Goal: Transaction & Acquisition: Purchase product/service

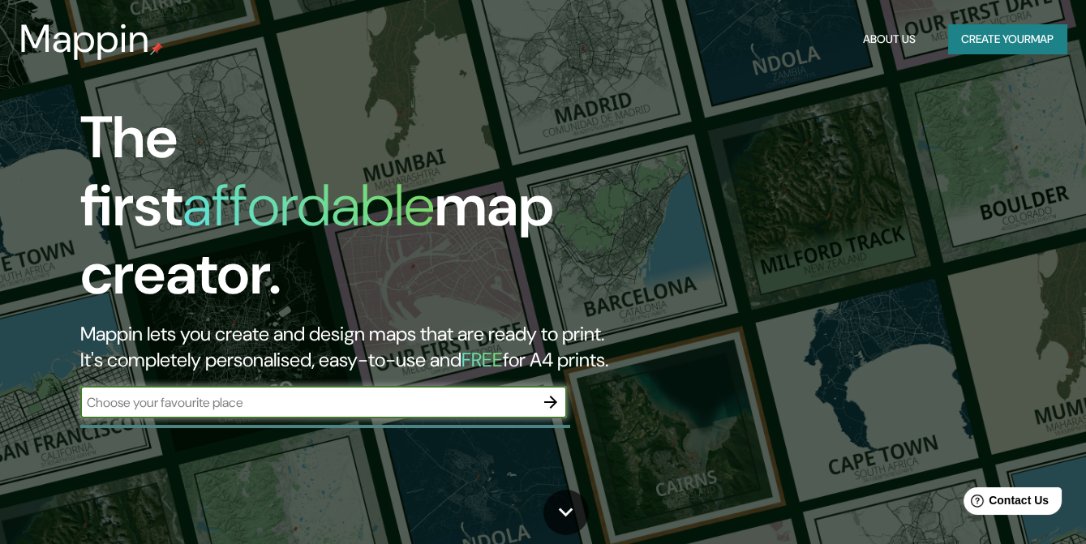
click at [1010, 31] on button "Create your map" at bounding box center [1007, 39] width 118 height 30
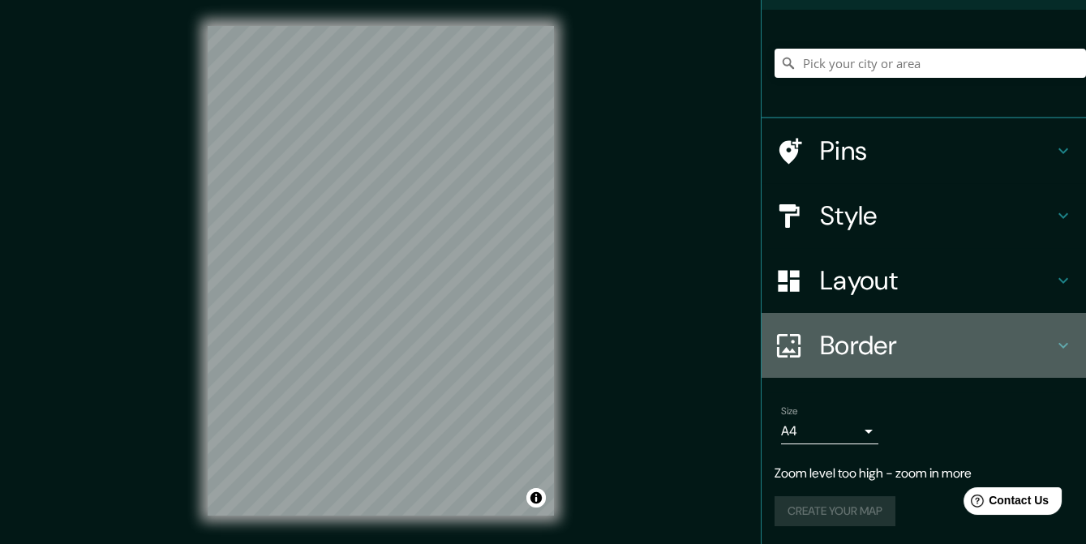
click at [867, 347] on h4 "Border" at bounding box center [937, 345] width 234 height 32
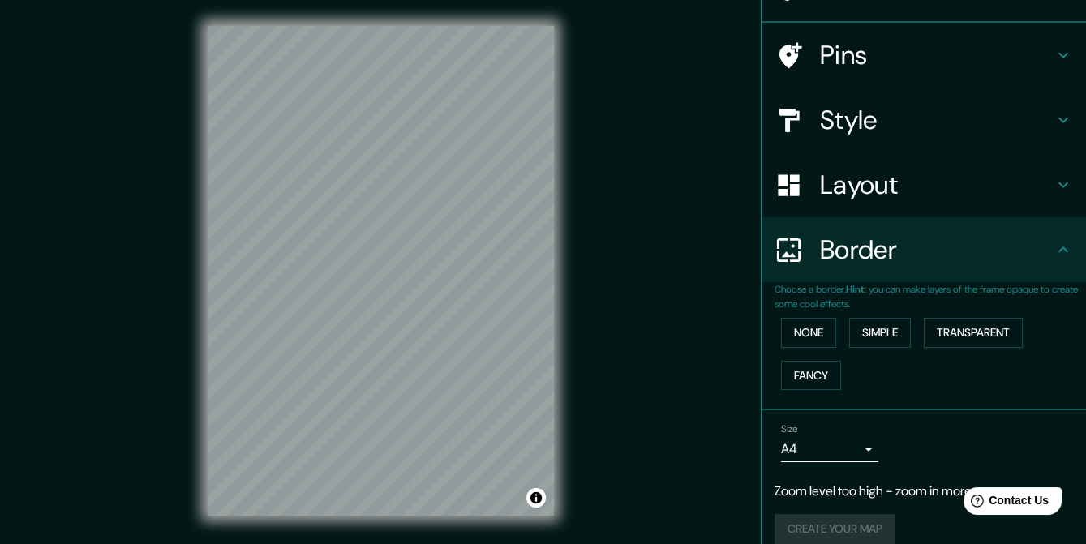
scroll to position [107, 0]
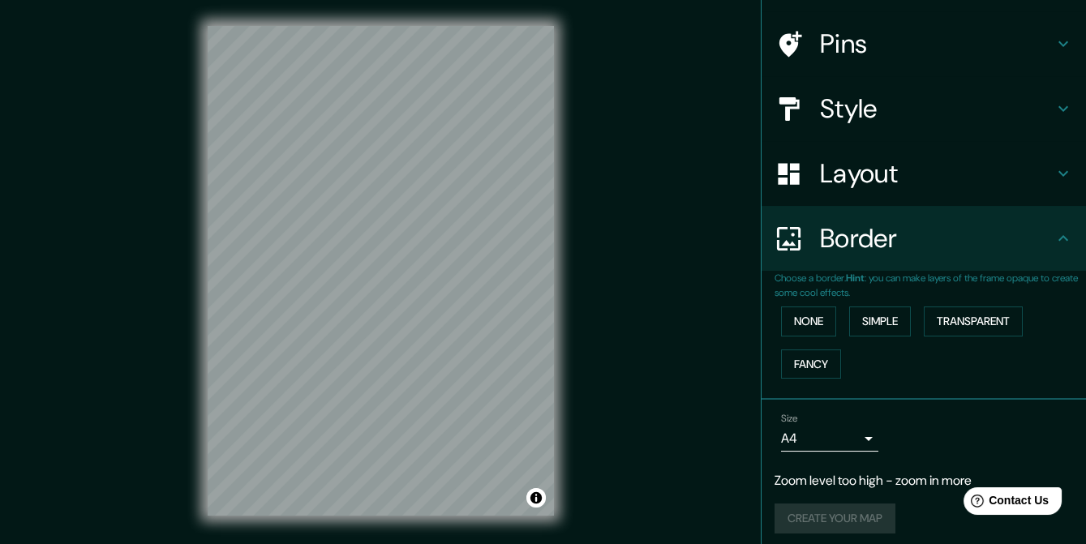
click at [853, 428] on body "Mappin Location Pins Style Layout Border Choose a border. Hint : you can make l…" at bounding box center [543, 272] width 1086 height 544
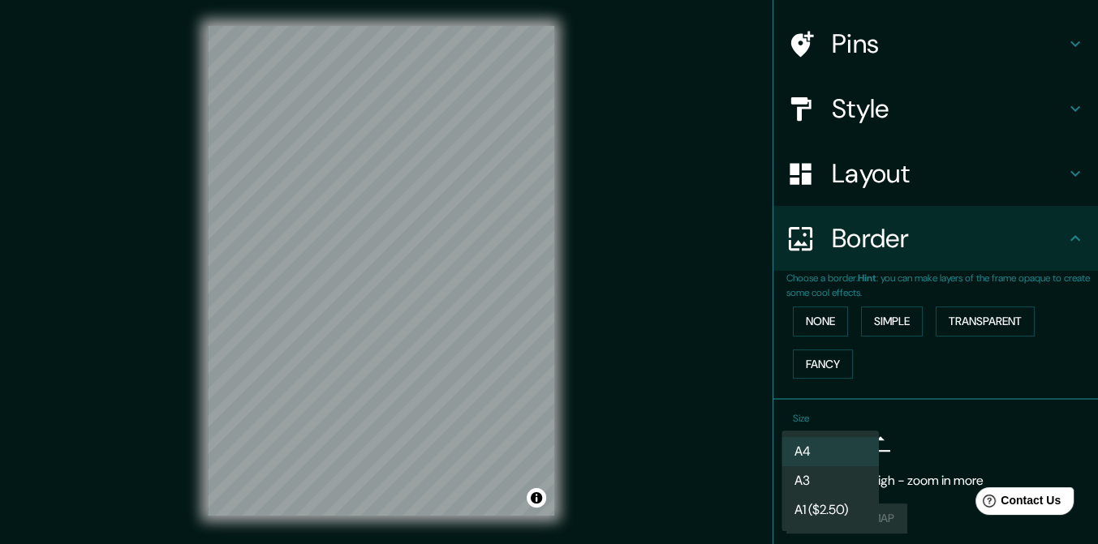
click at [832, 477] on li "A3" at bounding box center [829, 481] width 97 height 29
type input "a4"
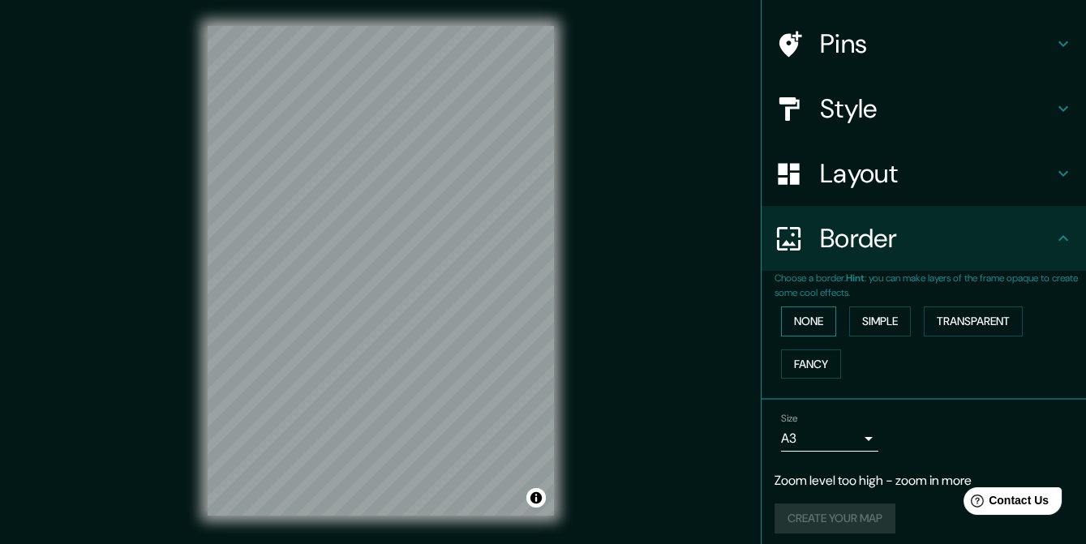
drag, startPoint x: 761, startPoint y: 321, endPoint x: 776, endPoint y: 321, distance: 14.6
click at [764, 321] on div "Choose a border. Hint : you can make layers of the frame opaque to create some …" at bounding box center [924, 335] width 325 height 129
click at [782, 320] on button "None" at bounding box center [808, 322] width 55 height 30
click at [800, 354] on button "Fancy" at bounding box center [811, 365] width 60 height 30
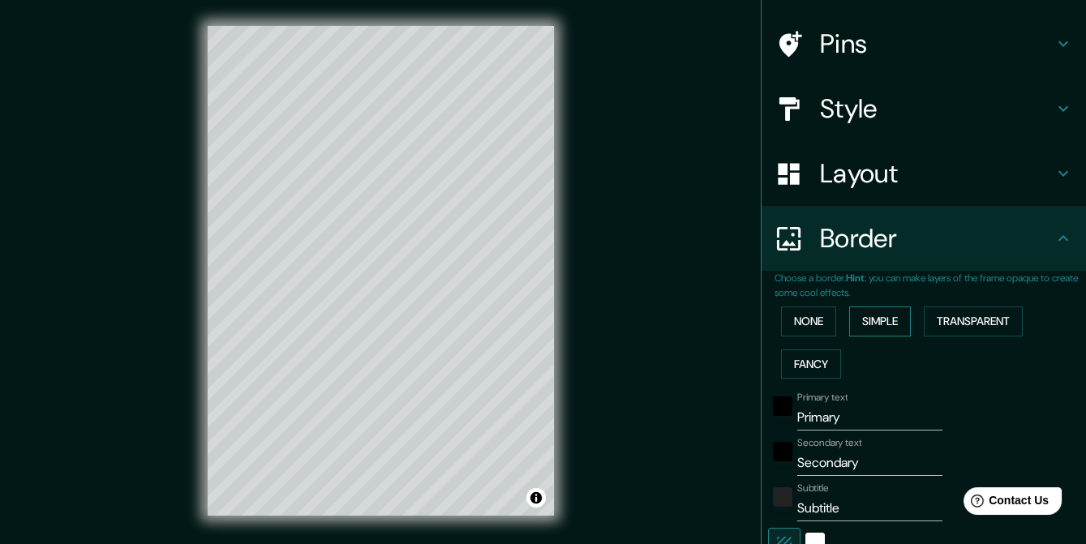
click at [857, 332] on button "Simple" at bounding box center [881, 322] width 62 height 30
click at [819, 323] on button "None" at bounding box center [808, 322] width 55 height 30
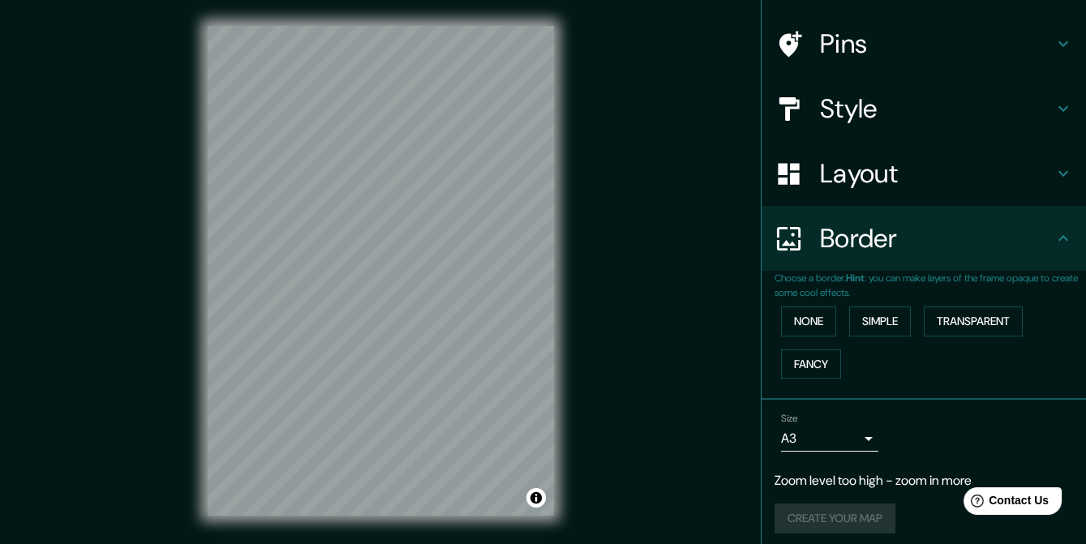
click at [851, 183] on h4 "Layout" at bounding box center [937, 173] width 234 height 32
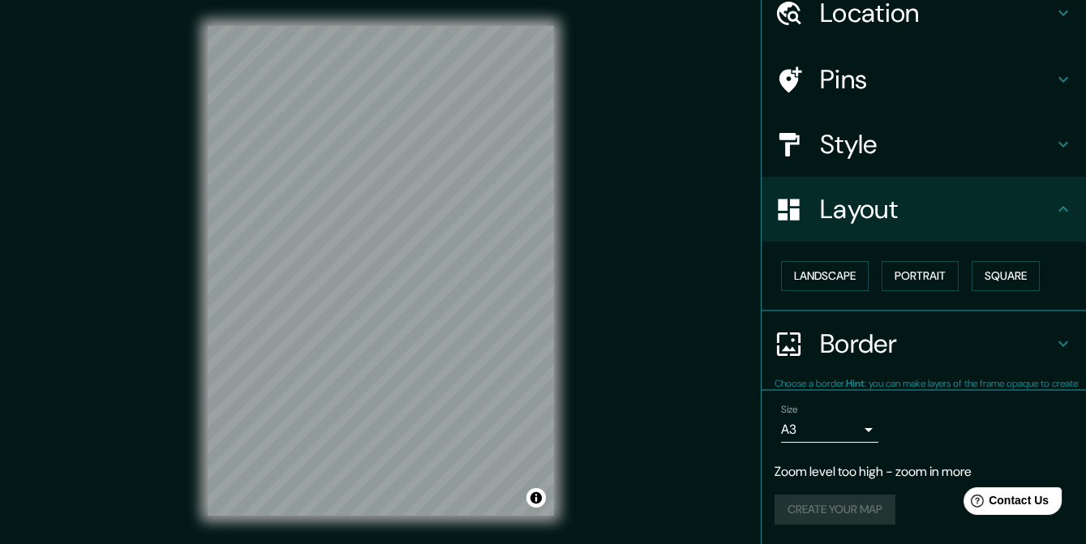
scroll to position [69, 0]
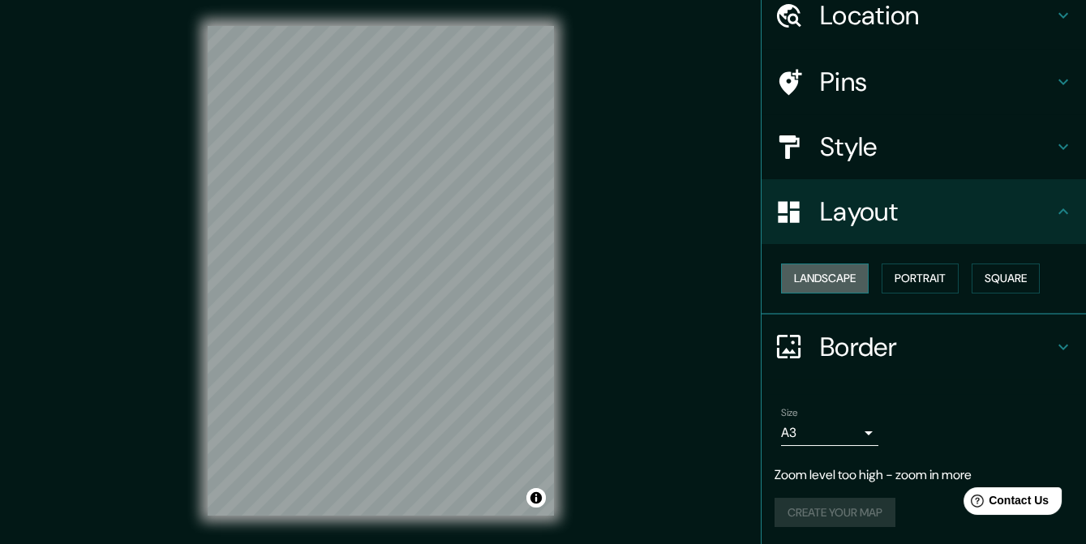
click at [810, 285] on button "Landscape" at bounding box center [825, 279] width 88 height 30
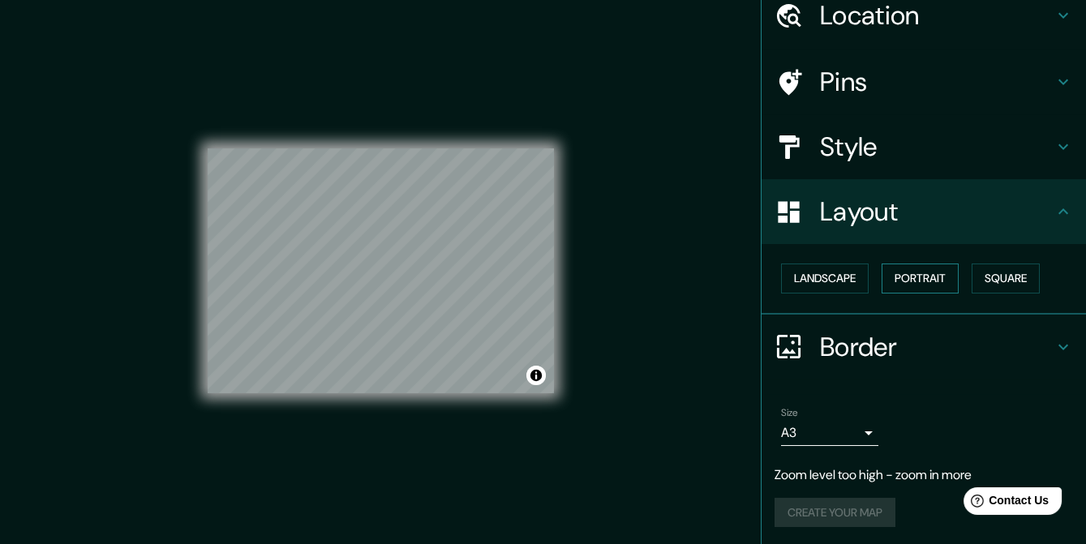
click at [905, 280] on button "Portrait" at bounding box center [920, 279] width 77 height 30
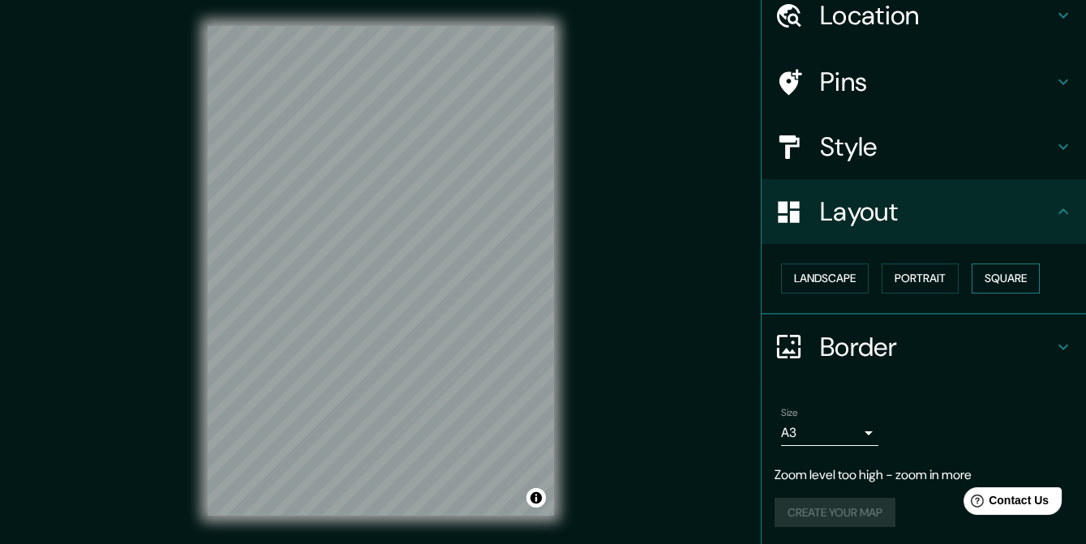
click at [972, 280] on button "Square" at bounding box center [1006, 279] width 68 height 30
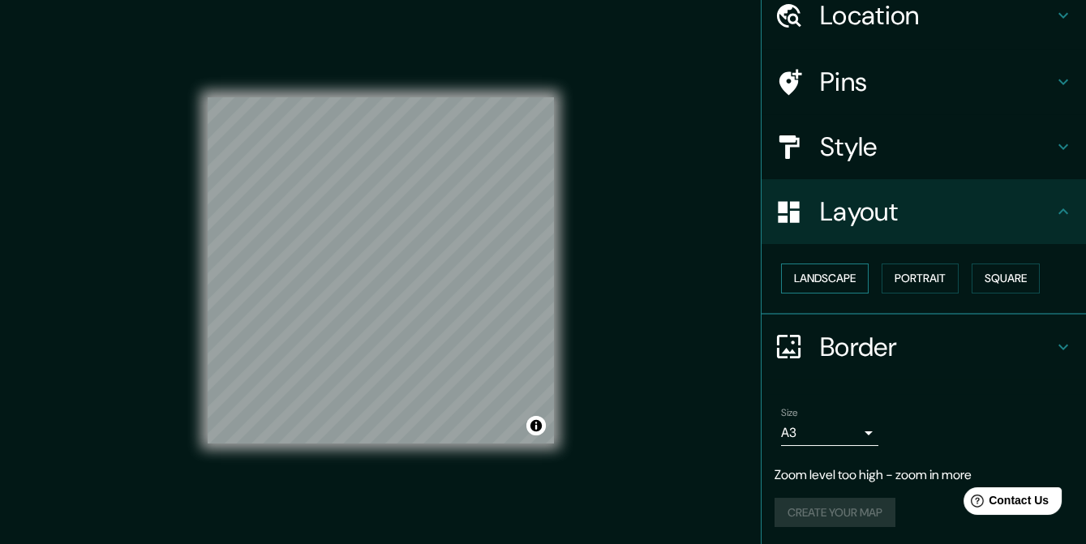
click at [818, 273] on button "Landscape" at bounding box center [825, 279] width 88 height 30
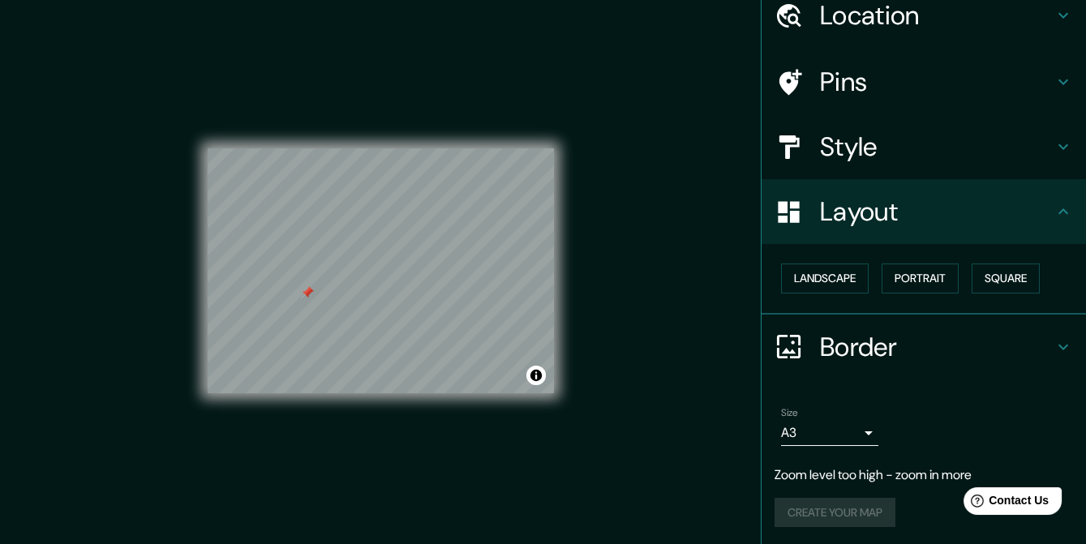
scroll to position [37, 0]
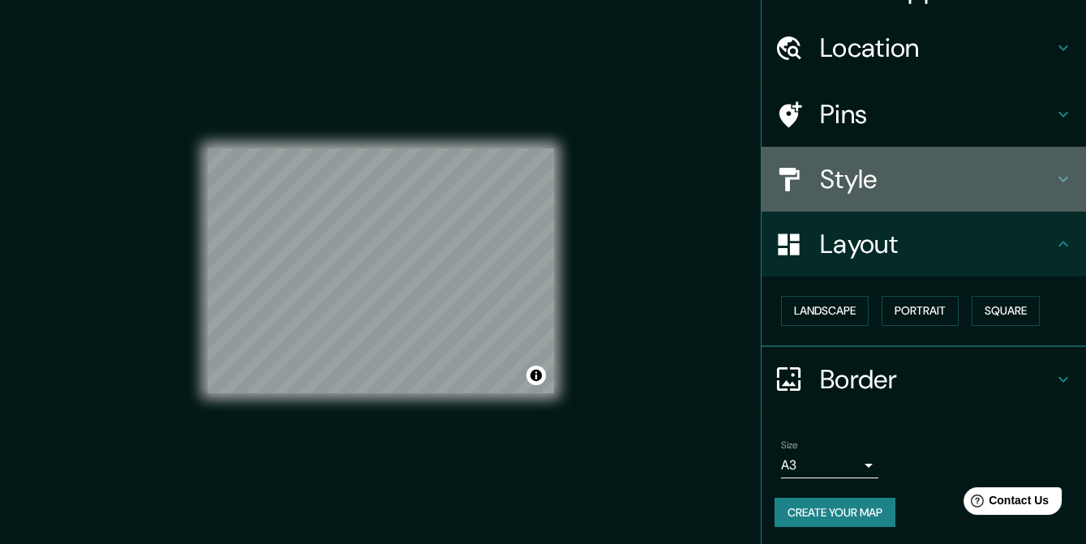
click at [843, 187] on h4 "Style" at bounding box center [937, 179] width 234 height 32
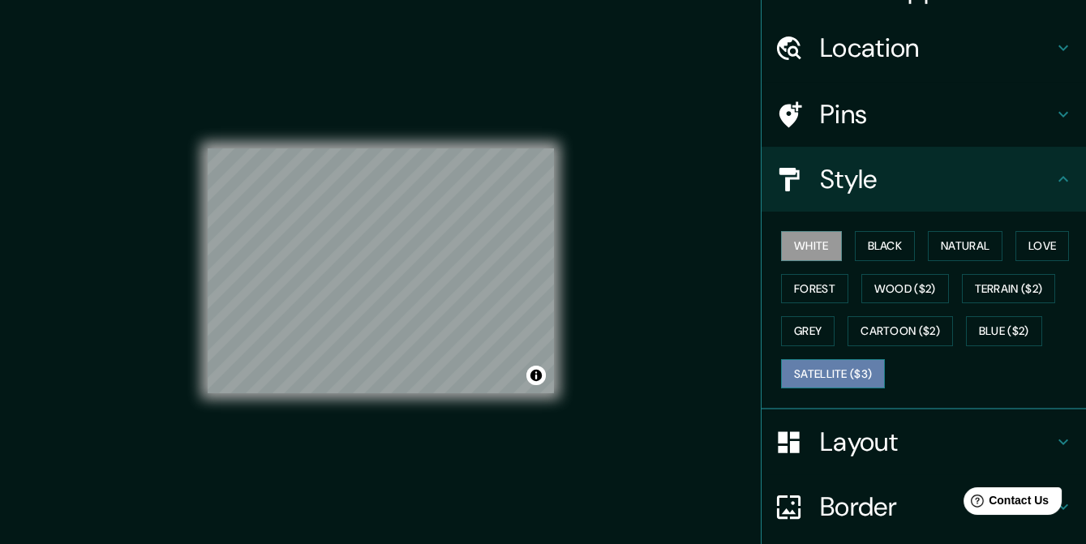
click at [841, 371] on button "Satellite ($3)" at bounding box center [833, 374] width 104 height 30
click at [798, 247] on button "White" at bounding box center [811, 246] width 61 height 30
click at [865, 254] on button "Black" at bounding box center [885, 246] width 61 height 30
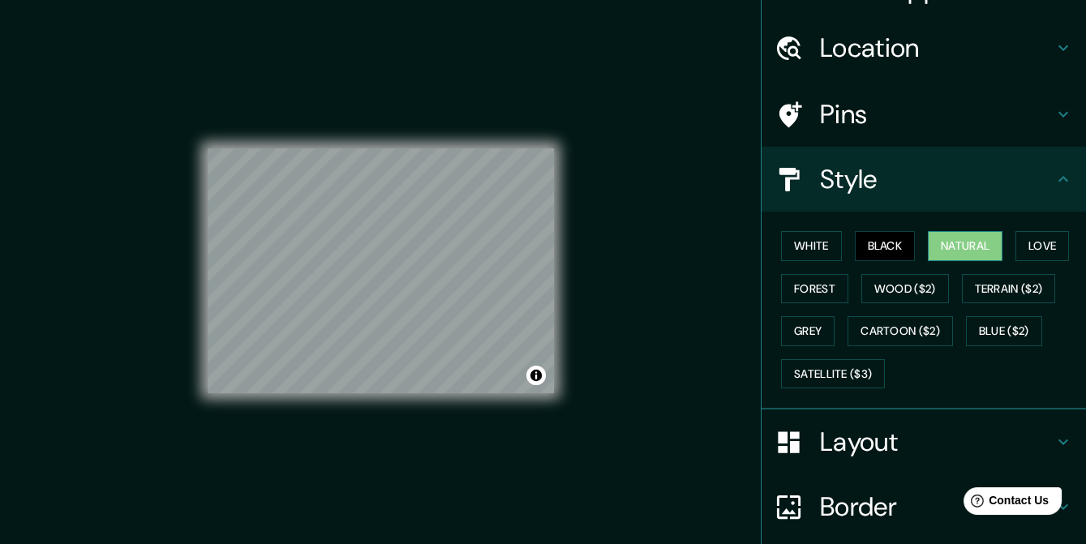
click at [948, 252] on button "Natural" at bounding box center [965, 246] width 75 height 30
click at [874, 332] on button "Cartoon ($2)" at bounding box center [900, 331] width 105 height 30
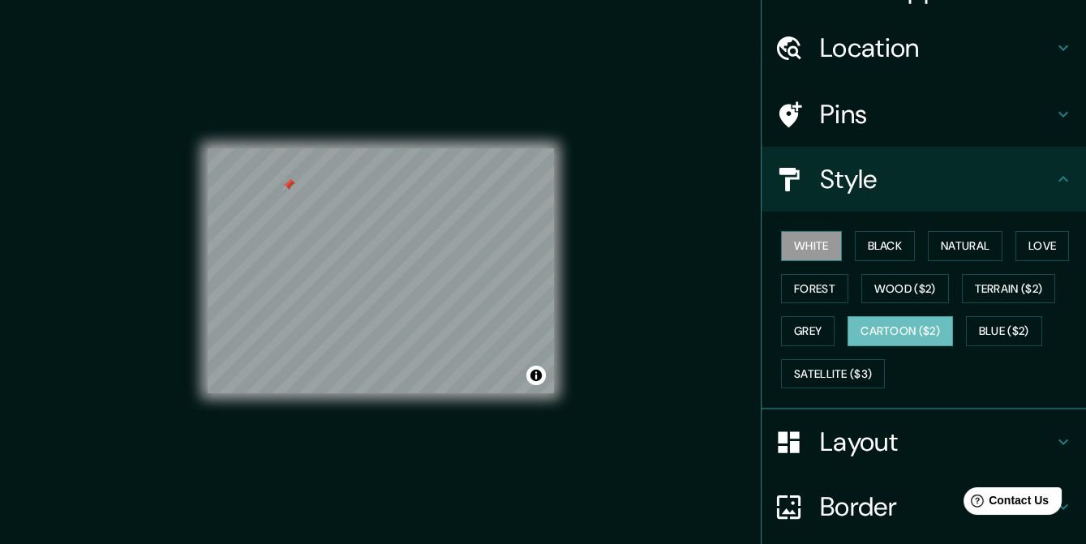
click at [802, 239] on button "White" at bounding box center [811, 246] width 61 height 30
click at [872, 239] on button "Black" at bounding box center [885, 246] width 61 height 30
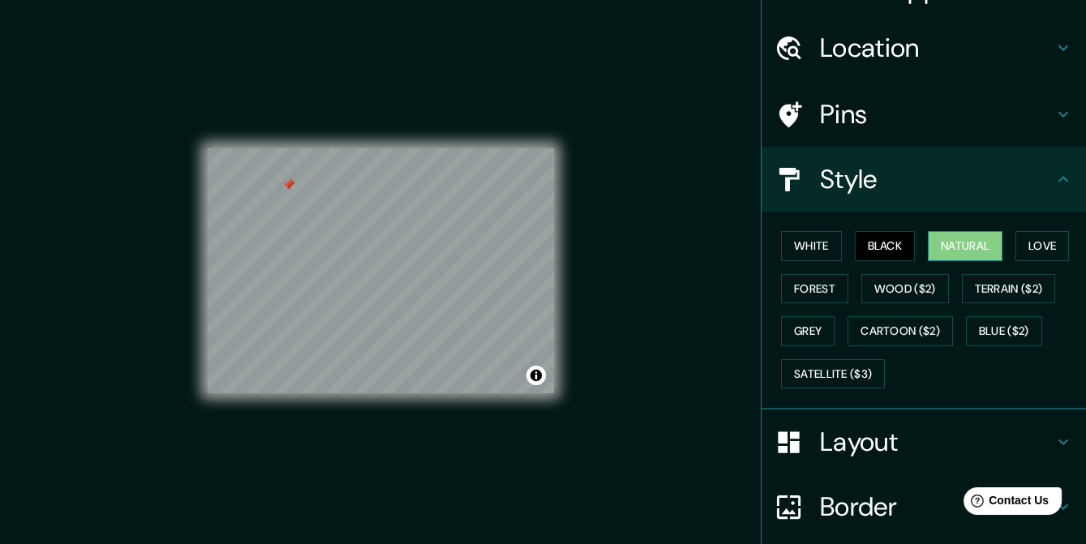
click at [942, 243] on button "Natural" at bounding box center [965, 246] width 75 height 30
click at [1018, 240] on button "Love" at bounding box center [1043, 246] width 54 height 30
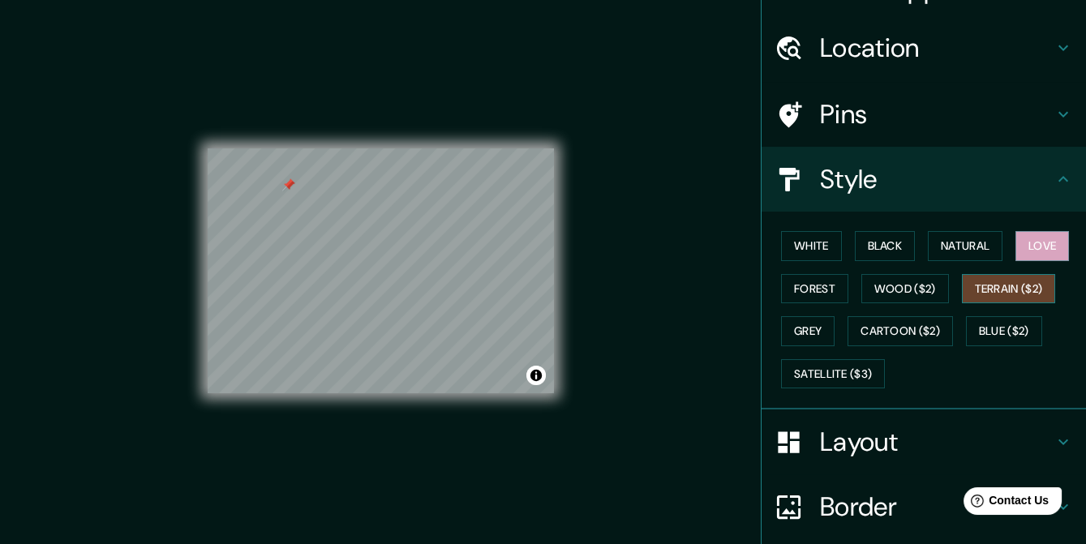
click at [1026, 279] on button "Terrain ($2)" at bounding box center [1009, 289] width 94 height 30
click at [971, 327] on button "Blue ($2)" at bounding box center [1004, 331] width 76 height 30
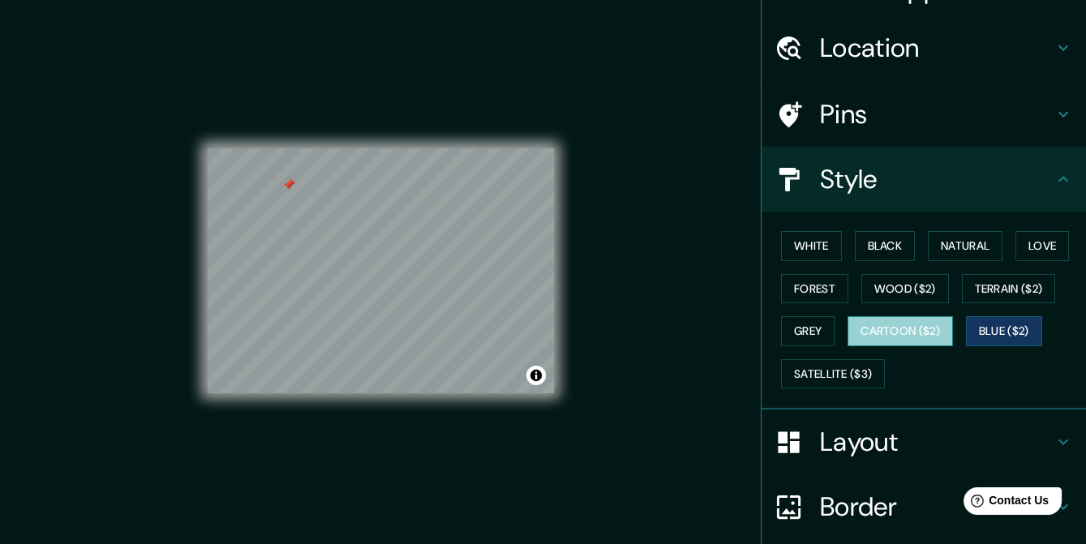
click at [911, 325] on button "Cartoon ($2)" at bounding box center [900, 331] width 105 height 30
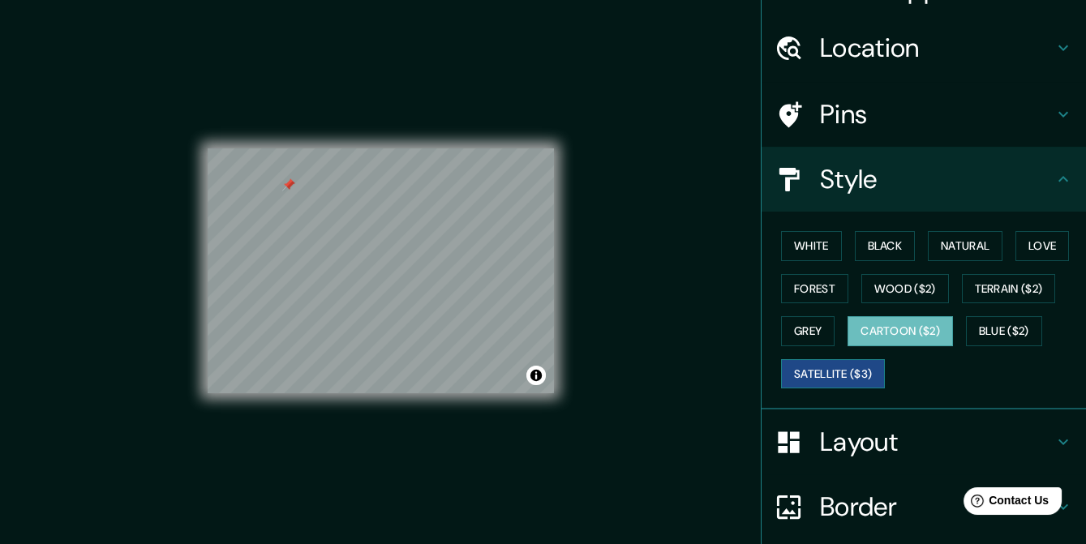
click at [817, 370] on button "Satellite ($3)" at bounding box center [833, 374] width 104 height 30
click at [798, 252] on button "White" at bounding box center [811, 246] width 61 height 30
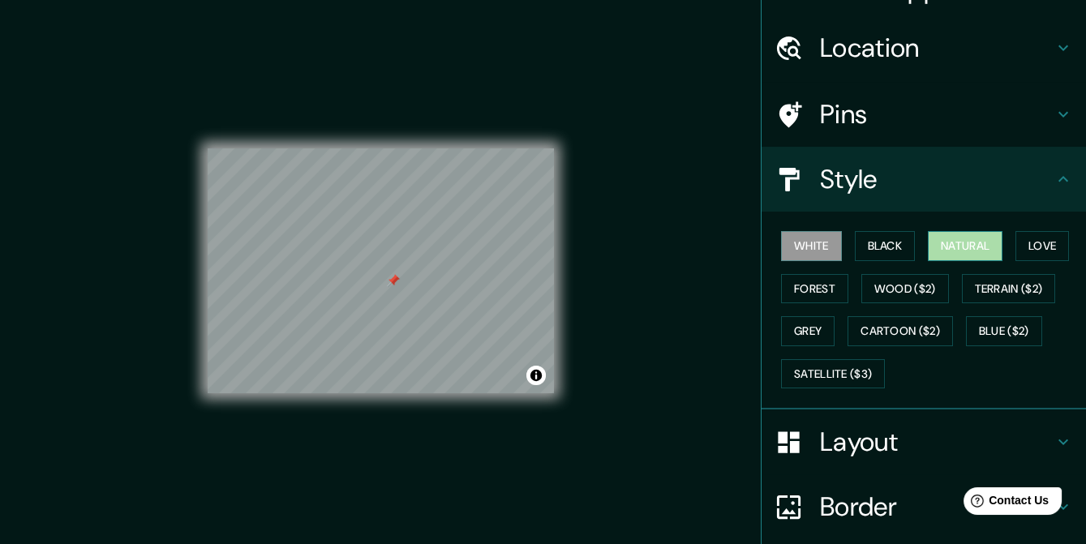
click at [936, 246] on button "Natural" at bounding box center [965, 246] width 75 height 30
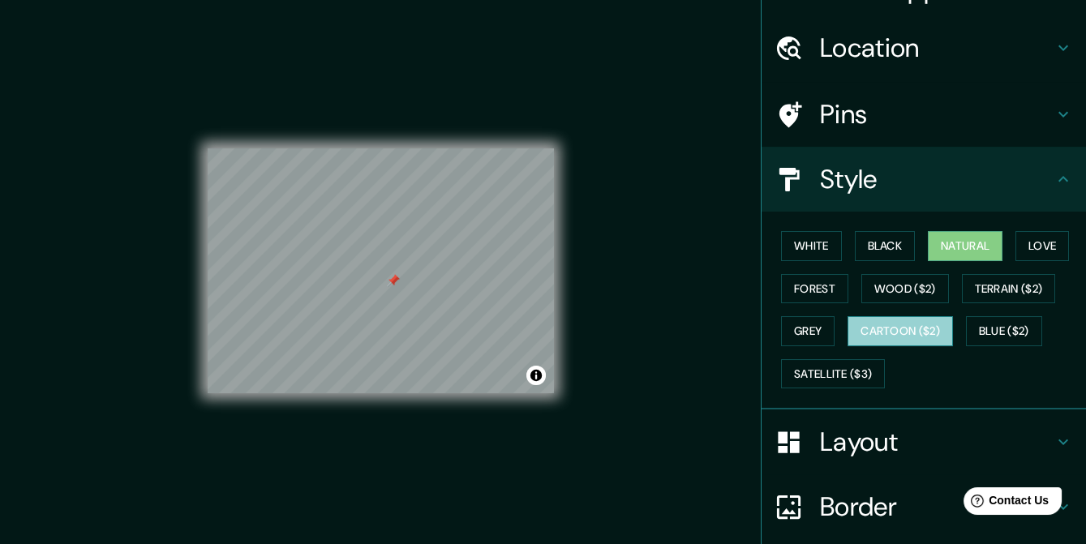
click at [882, 336] on button "Cartoon ($2)" at bounding box center [900, 331] width 105 height 30
